Goal: Task Accomplishment & Management: Use online tool/utility

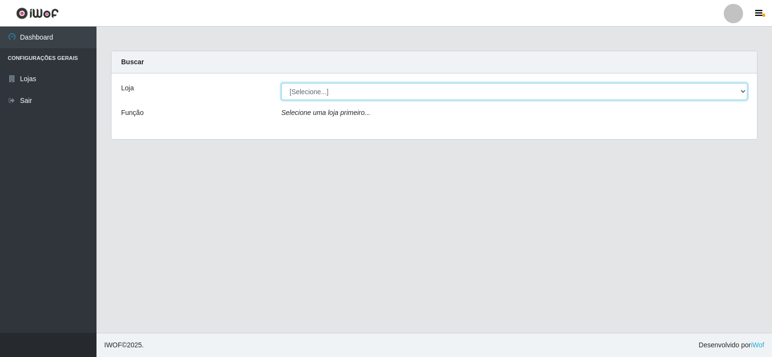
click at [308, 94] on select "[Selecione...] Rede Compras Supermercados - LOJA 2" at bounding box center [514, 91] width 466 height 17
select select "161"
click at [281, 83] on select "[Selecione...] Rede Compras Supermercados - LOJA 2" at bounding box center [514, 91] width 466 height 17
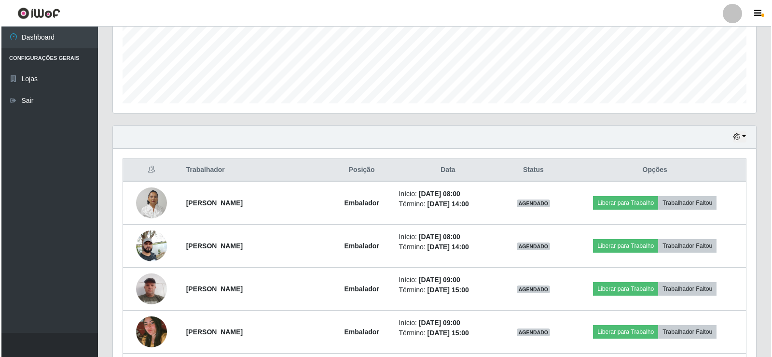
scroll to position [290, 0]
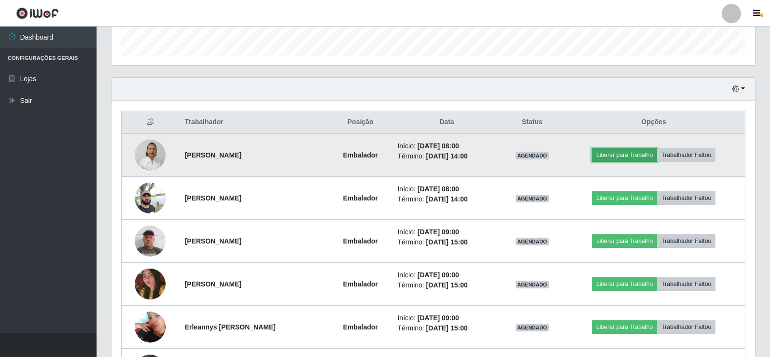
click at [634, 153] on button "Liberar para Trabalho" at bounding box center [624, 155] width 65 height 14
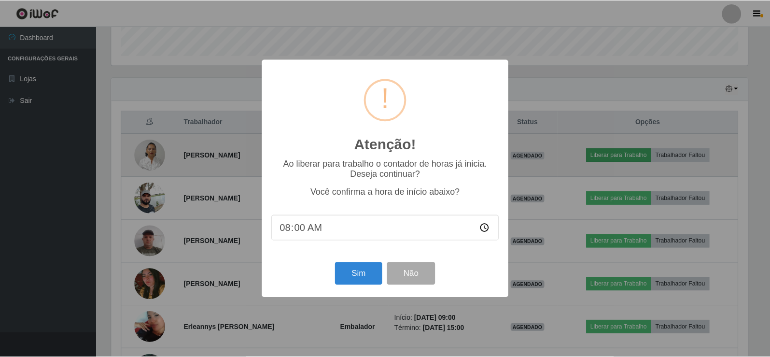
scroll to position [200, 639]
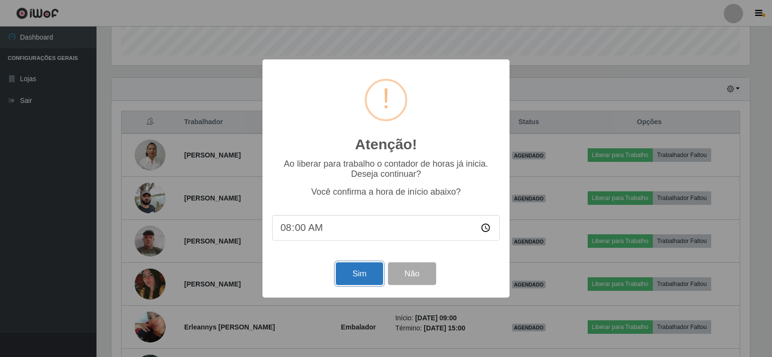
click at [359, 274] on button "Sim" at bounding box center [359, 273] width 47 height 23
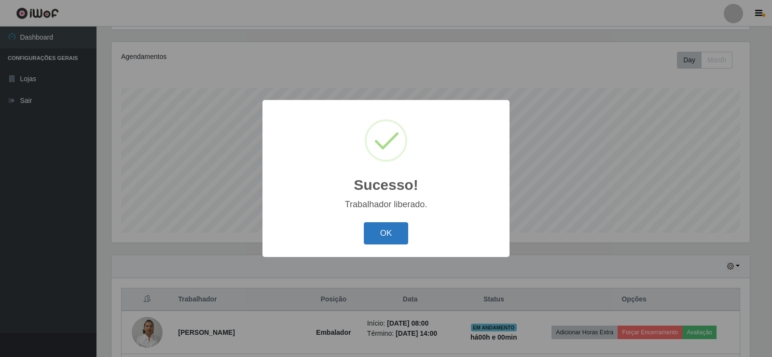
click at [389, 230] on button "OK" at bounding box center [386, 233] width 45 height 23
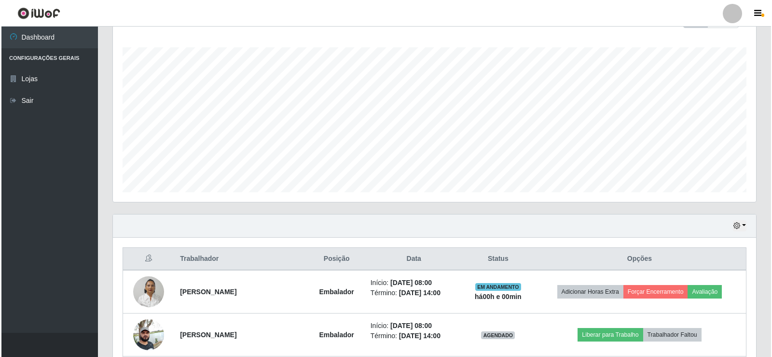
scroll to position [209, 0]
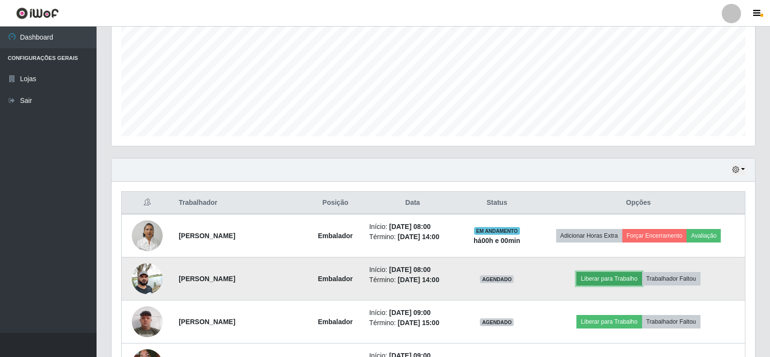
click at [612, 281] on button "Liberar para Trabalho" at bounding box center [608, 279] width 65 height 14
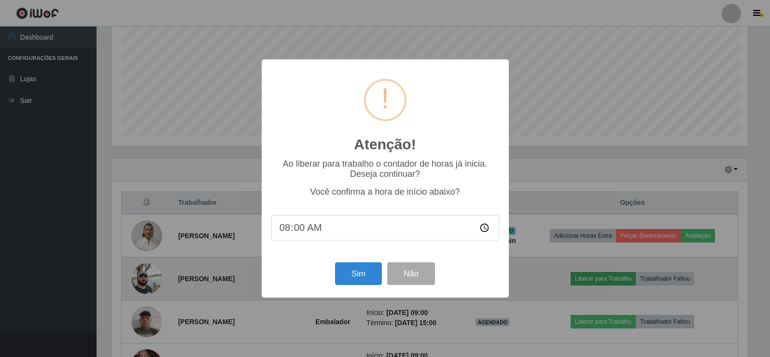
scroll to position [200, 639]
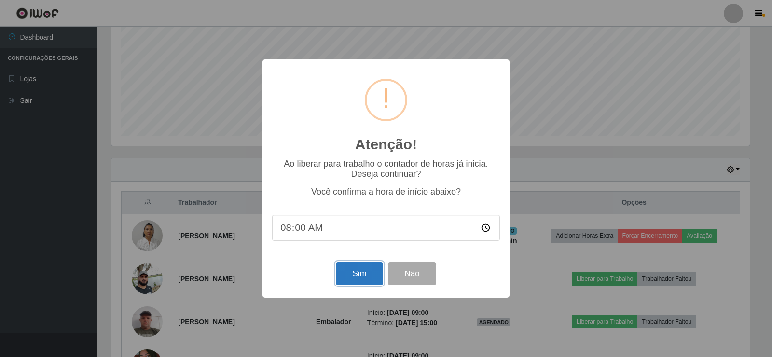
click at [349, 280] on button "Sim" at bounding box center [359, 273] width 47 height 23
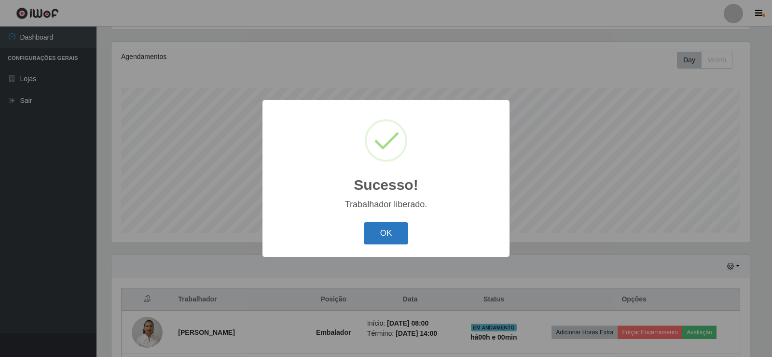
click at [385, 234] on button "OK" at bounding box center [386, 233] width 45 height 23
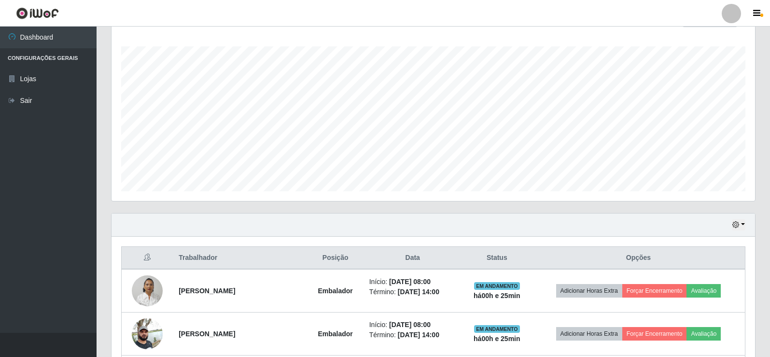
scroll to position [59, 0]
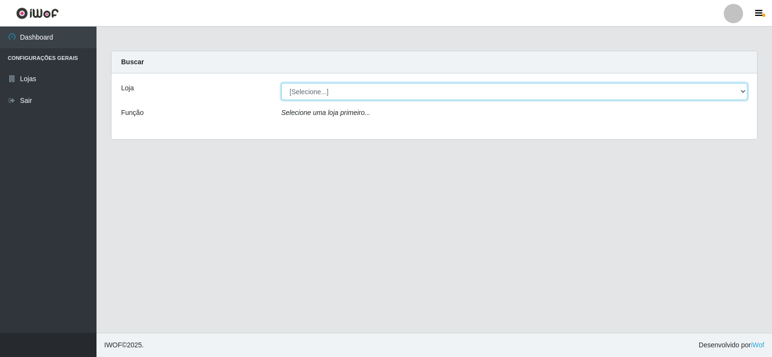
click at [300, 90] on select "[Selecione...] Rede Compras Supermercados - LOJA 2" at bounding box center [514, 91] width 466 height 17
select select "161"
click at [281, 83] on select "[Selecione...] Rede Compras Supermercados - LOJA 2" at bounding box center [514, 91] width 466 height 17
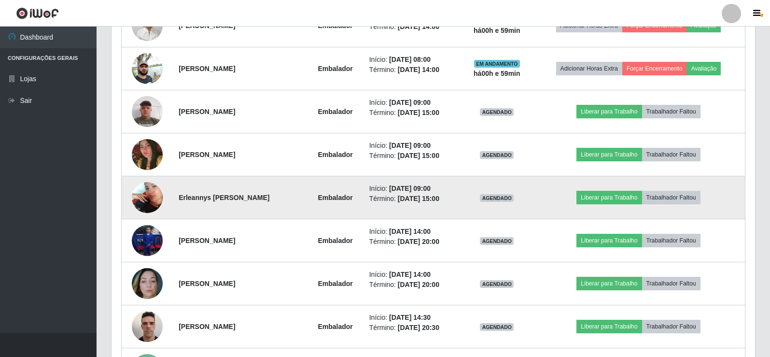
scroll to position [386, 0]
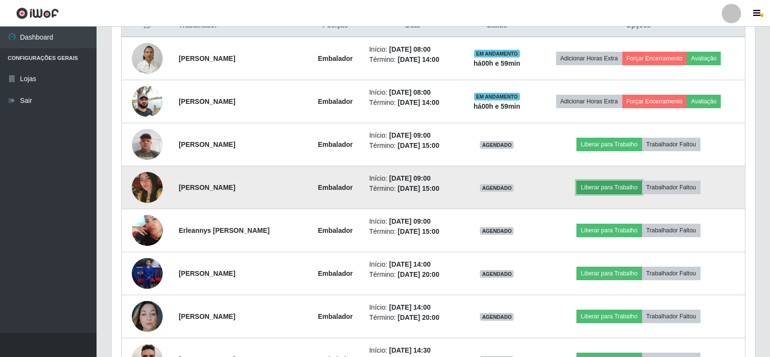
click at [614, 187] on button "Liberar para Trabalho" at bounding box center [608, 188] width 65 height 14
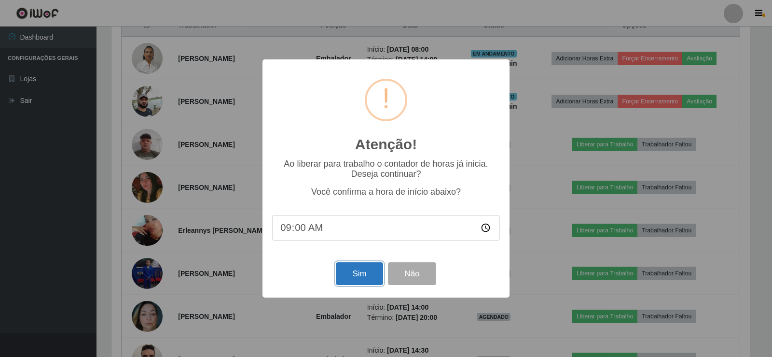
click at [352, 283] on button "Sim" at bounding box center [359, 273] width 47 height 23
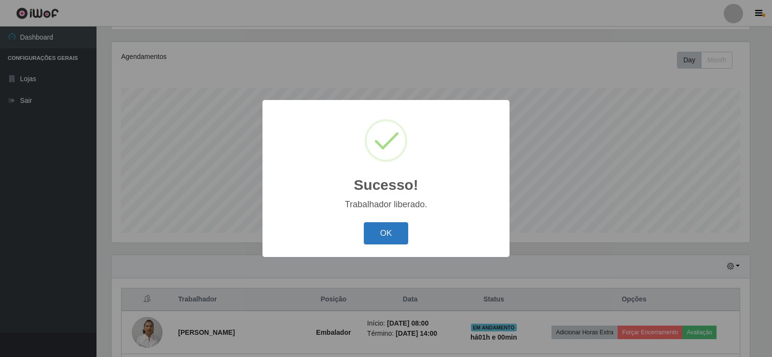
click at [403, 237] on button "OK" at bounding box center [386, 233] width 45 height 23
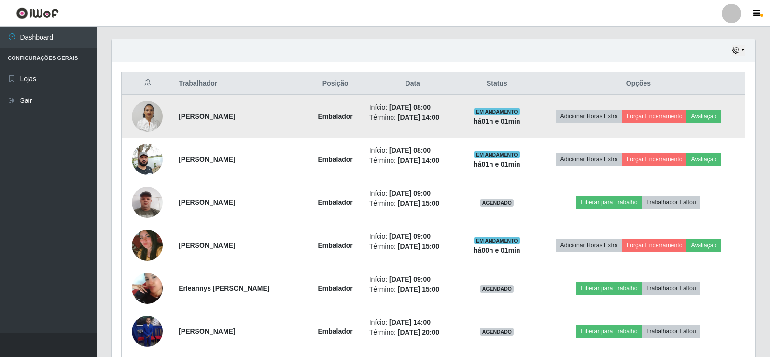
scroll to position [354, 0]
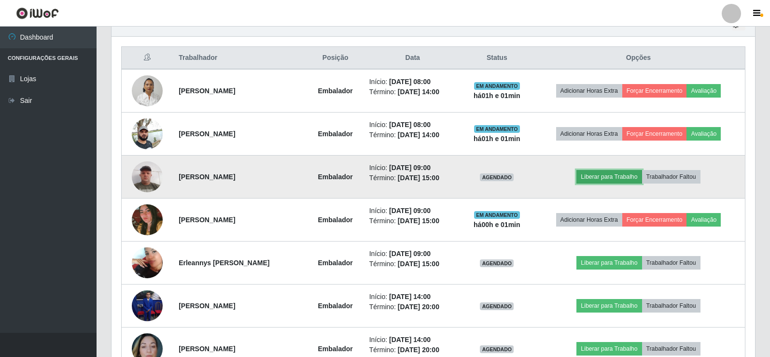
click at [618, 173] on button "Liberar para Trabalho" at bounding box center [608, 177] width 65 height 14
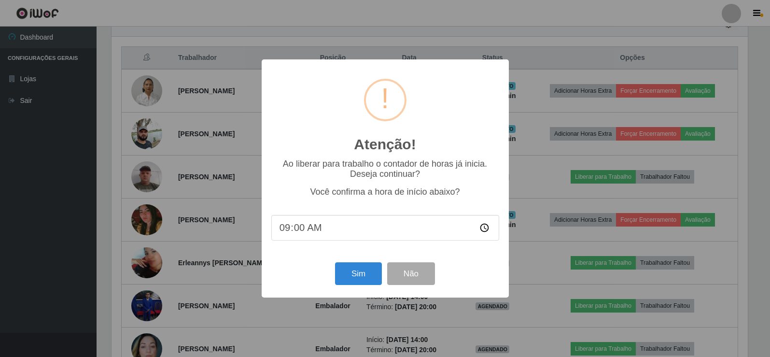
scroll to position [200, 639]
click at [349, 279] on button "Sim" at bounding box center [359, 273] width 47 height 23
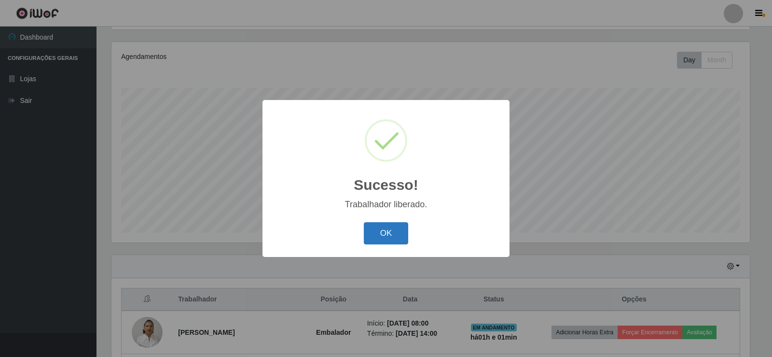
click at [377, 238] on button "OK" at bounding box center [386, 233] width 45 height 23
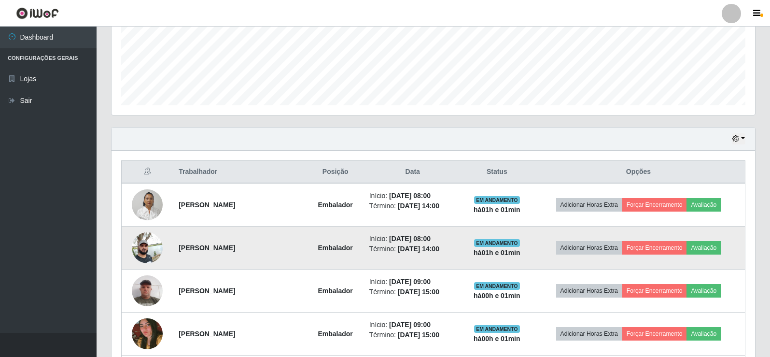
scroll to position [257, 0]
